Goal: Transaction & Acquisition: Obtain resource

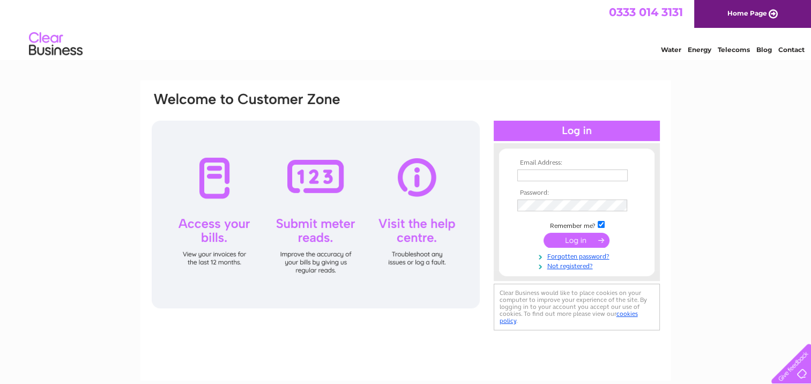
type input "finance@williamsimpsons.org.uk"
click at [577, 240] on input "submit" at bounding box center [577, 240] width 66 height 15
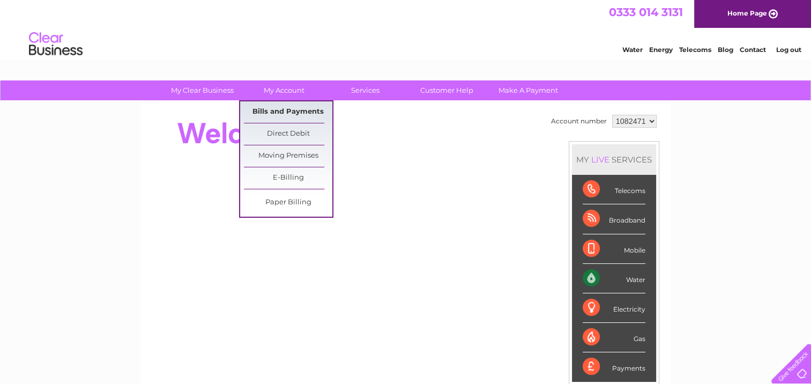
click at [294, 106] on link "Bills and Payments" at bounding box center [288, 111] width 88 height 21
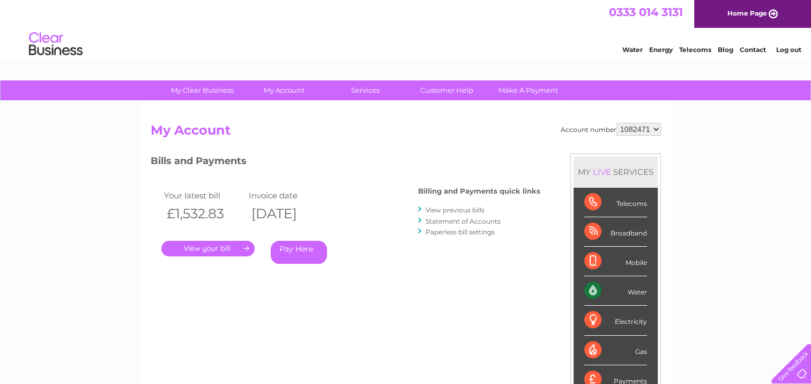
click at [755, 49] on link "Contact" at bounding box center [753, 50] width 26 height 8
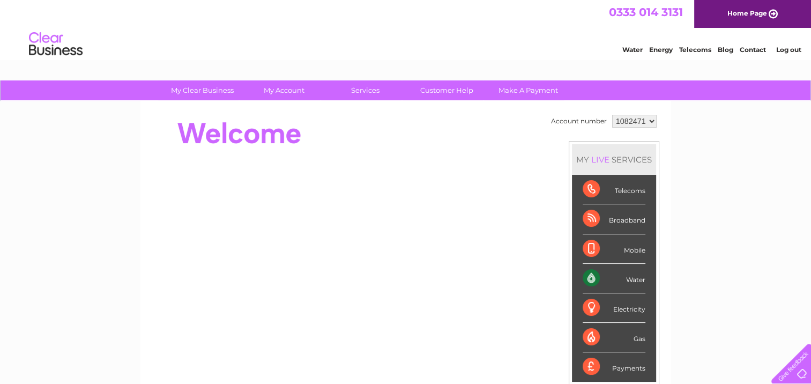
click at [793, 365] on div at bounding box center [789, 361] width 44 height 44
click at [755, 49] on link "Contact" at bounding box center [753, 50] width 26 height 8
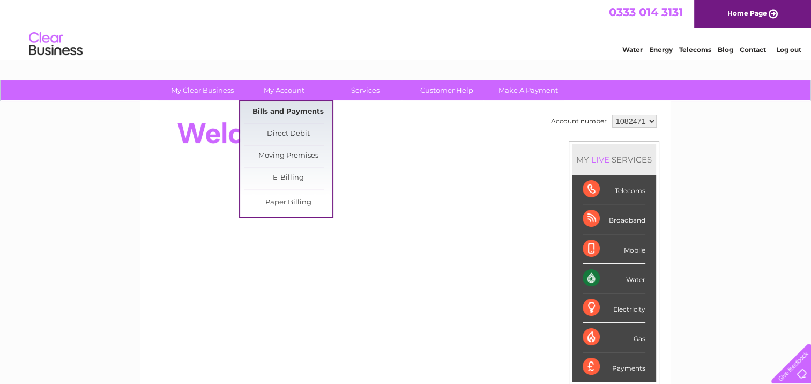
click at [300, 108] on link "Bills and Payments" at bounding box center [288, 111] width 88 height 21
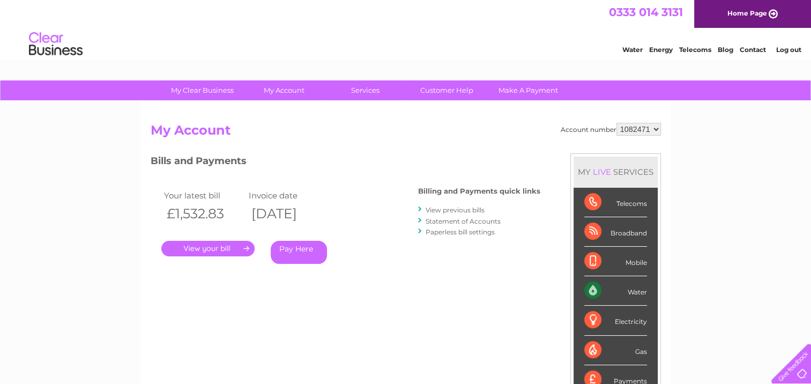
click at [217, 247] on link "." at bounding box center [207, 249] width 93 height 16
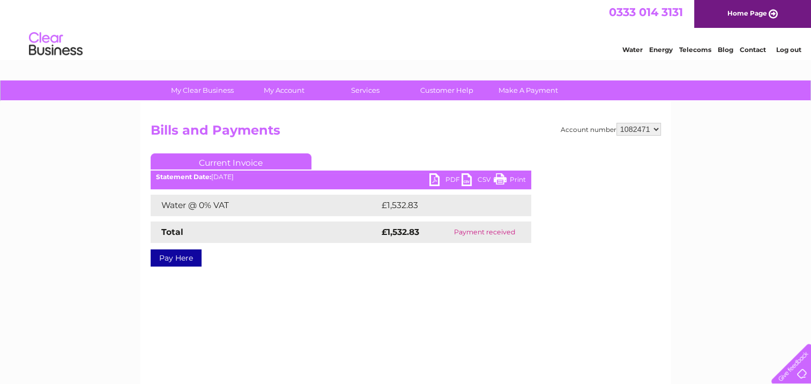
click at [447, 176] on link "PDF" at bounding box center [445, 181] width 32 height 16
